Goal: Find specific page/section: Find specific page/section

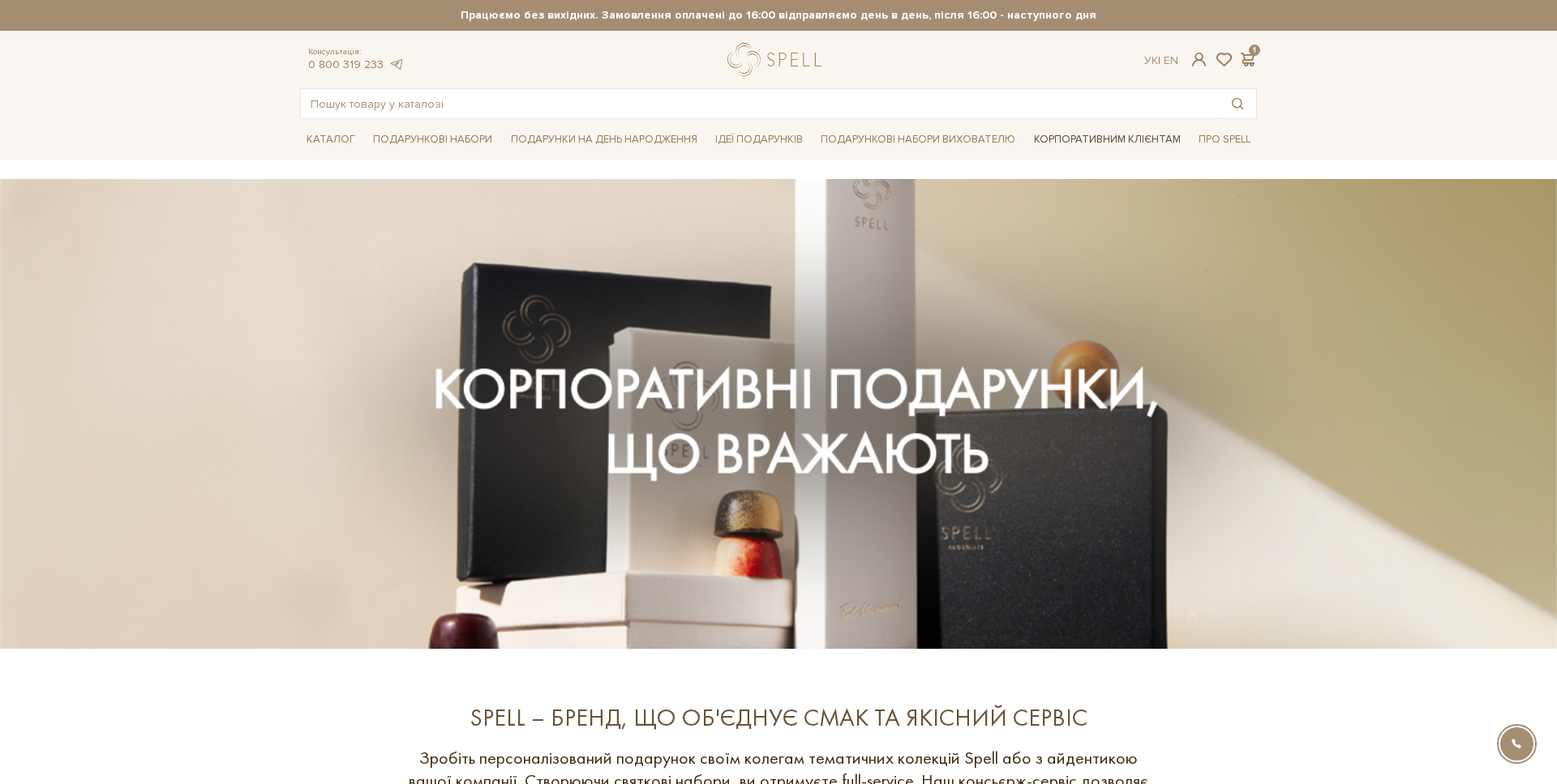
click at [1078, 136] on link "Корпоративним клієнтам" at bounding box center [1107, 140] width 160 height 28
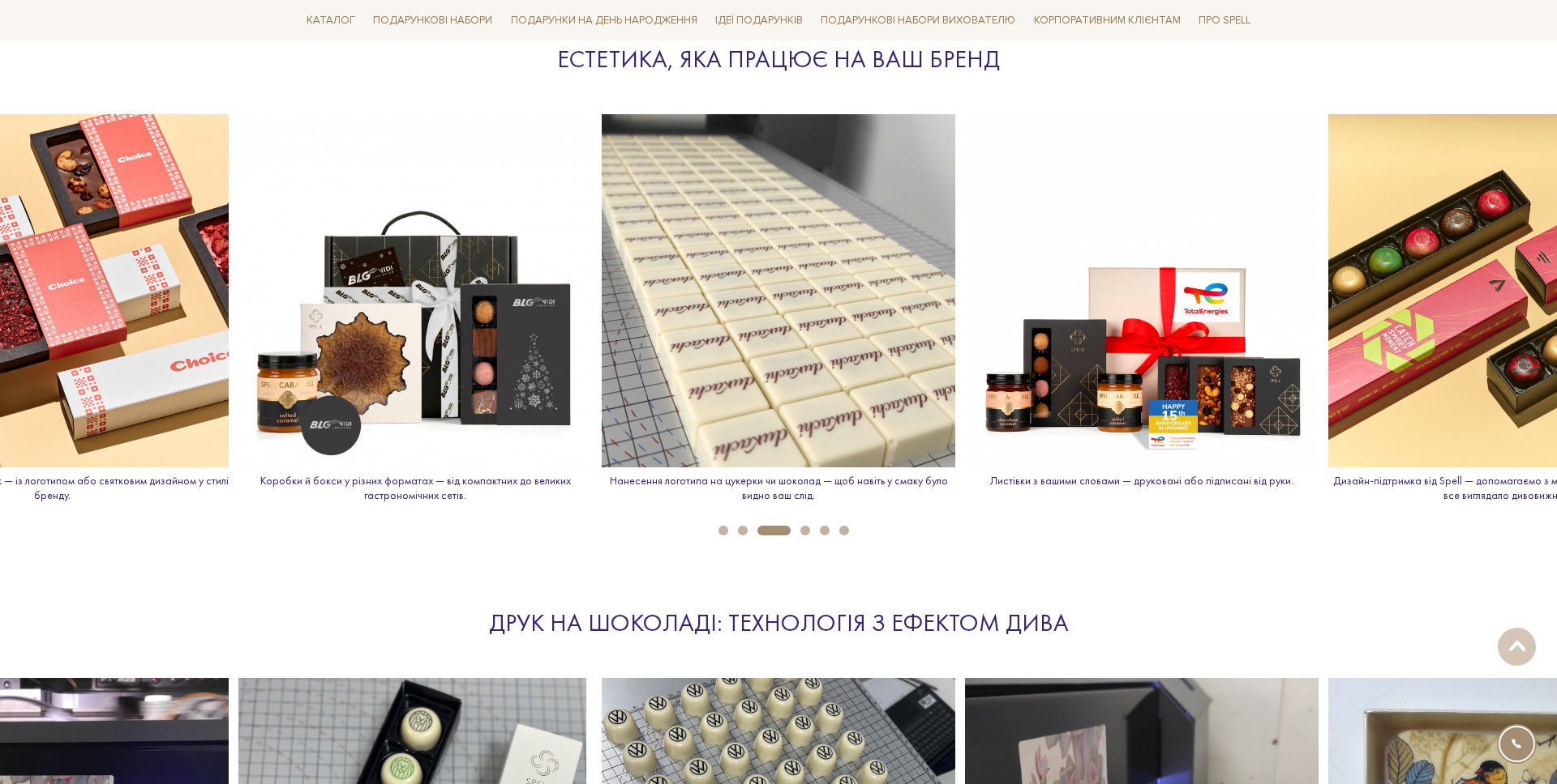
scroll to position [1786, 0]
